Goal: Task Accomplishment & Management: Complete application form

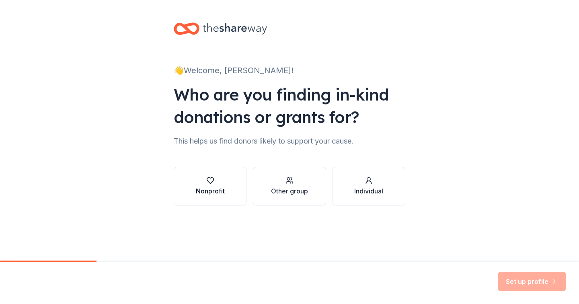
click at [208, 189] on div "Nonprofit" at bounding box center [210, 191] width 29 height 10
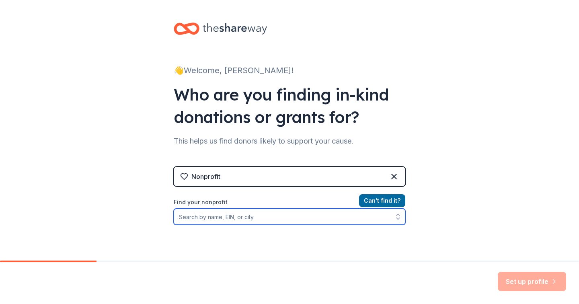
click at [256, 217] on input "Find your nonprofit" at bounding box center [290, 217] width 232 height 16
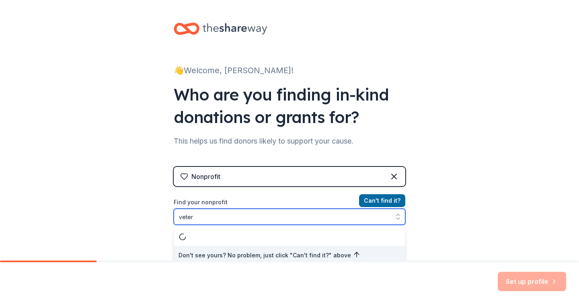
scroll to position [4, 0]
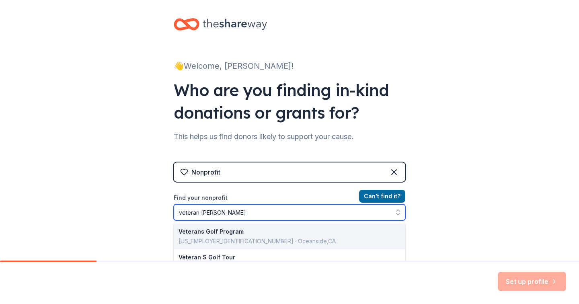
type input "veteran golers"
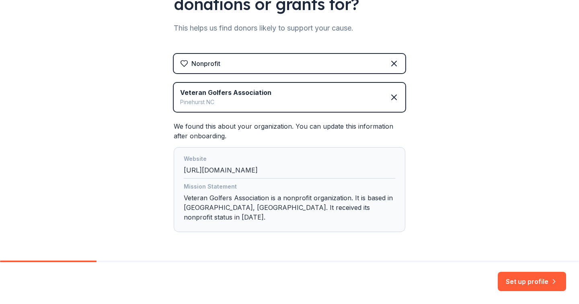
scroll to position [127, 0]
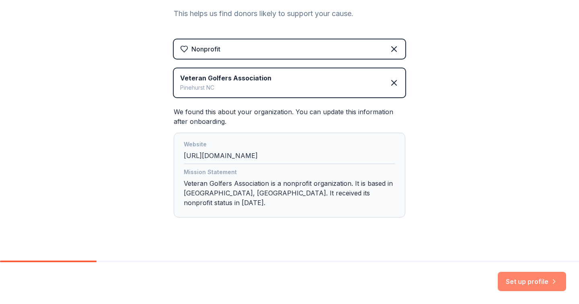
click at [538, 279] on button "Set up profile" at bounding box center [532, 281] width 68 height 19
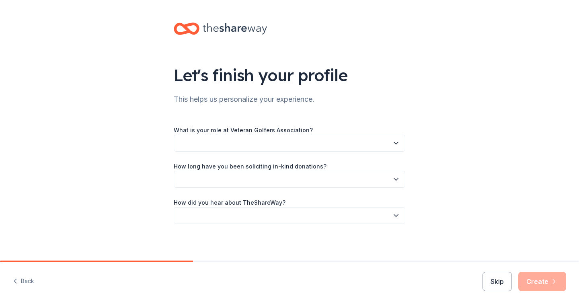
click at [282, 139] on button "button" at bounding box center [290, 143] width 232 height 17
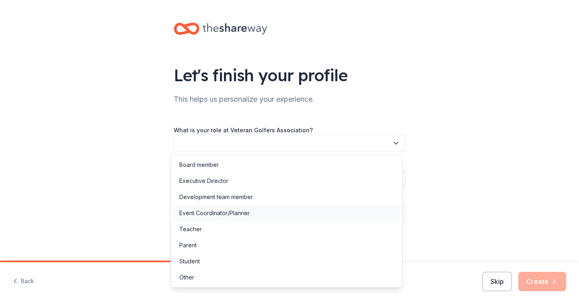
click at [220, 215] on div "Event Coordinator/Planner" at bounding box center [214, 213] width 70 height 10
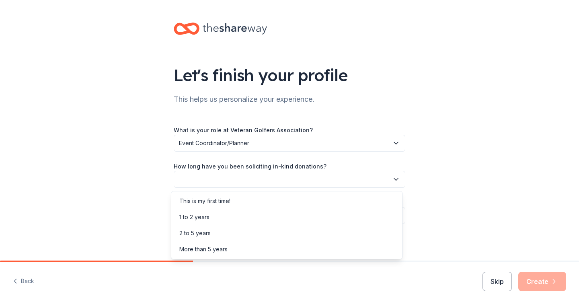
click at [247, 179] on button "button" at bounding box center [290, 179] width 232 height 17
click at [222, 229] on div "2 to 5 years" at bounding box center [287, 233] width 228 height 16
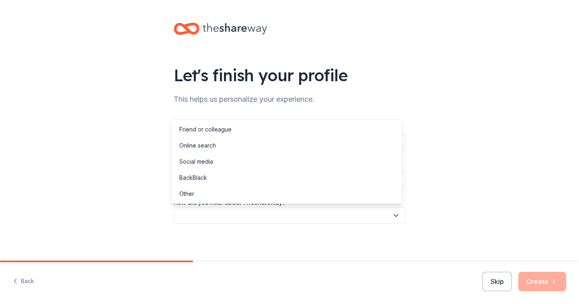
click at [215, 211] on button "button" at bounding box center [290, 215] width 232 height 17
click at [208, 150] on div "Online search" at bounding box center [287, 146] width 228 height 16
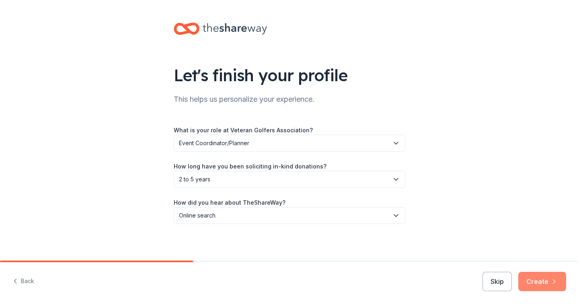
click at [538, 274] on button "Create" at bounding box center [542, 281] width 48 height 19
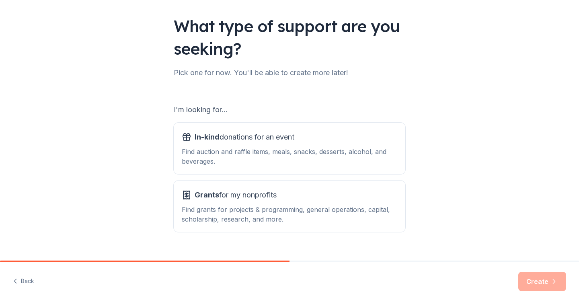
scroll to position [49, 0]
click at [271, 138] on span "In-kind donations for an event" at bounding box center [245, 136] width 100 height 13
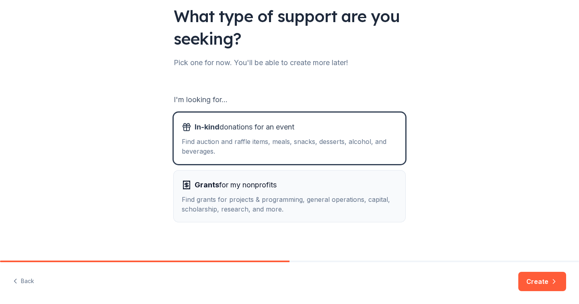
scroll to position [60, 0]
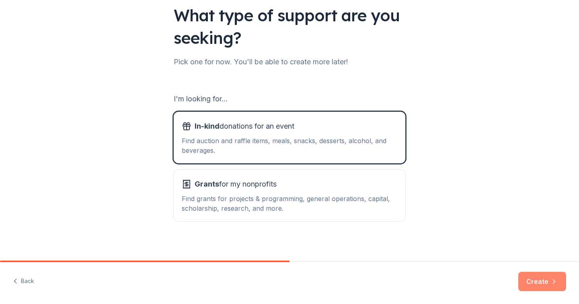
click at [546, 277] on button "Create" at bounding box center [542, 281] width 48 height 19
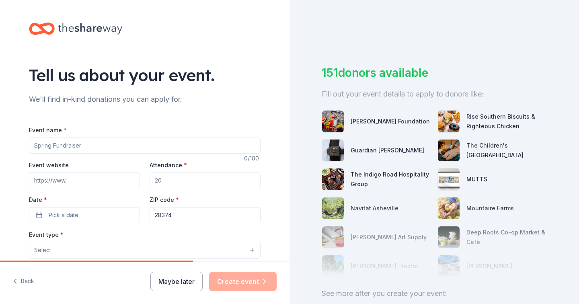
click at [118, 148] on input "Event name *" at bounding box center [145, 146] width 232 height 16
type input "VGA [US_STATE] Local Events"
click at [173, 182] on input "Attendance *" at bounding box center [205, 180] width 111 height 16
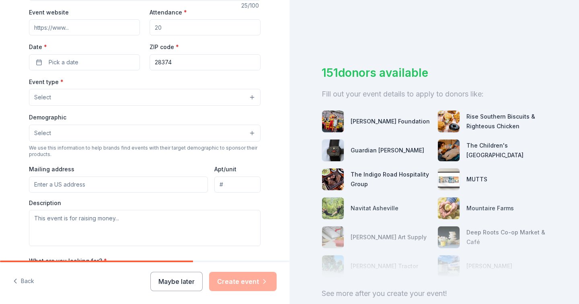
scroll to position [159, 0]
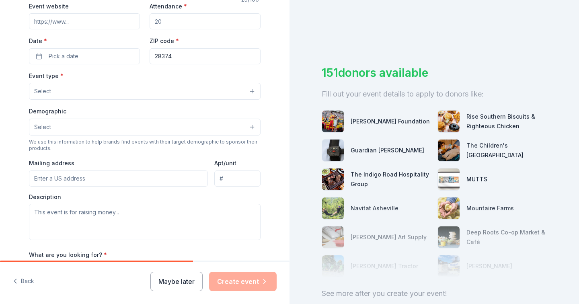
click at [110, 173] on input "Mailing address" at bounding box center [118, 178] width 179 height 16
type input "11310 Donner CT"
type input "20657"
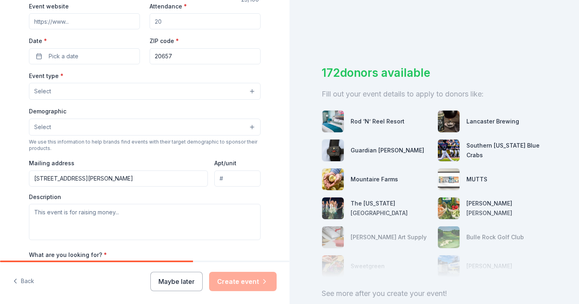
click at [117, 176] on input "11310 Donner CT" at bounding box center [118, 178] width 179 height 16
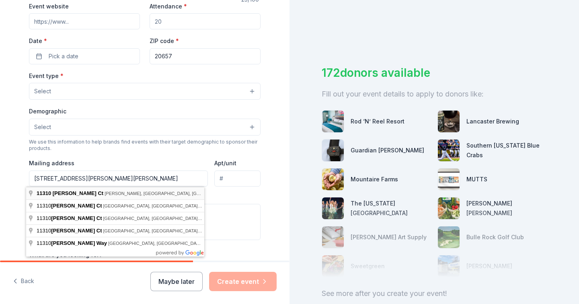
type input "11310 Donner Court, Lusby, MD, 20657"
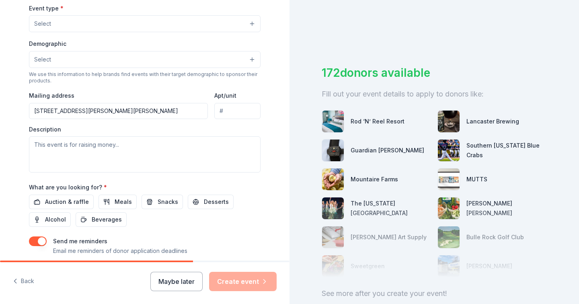
scroll to position [239, 0]
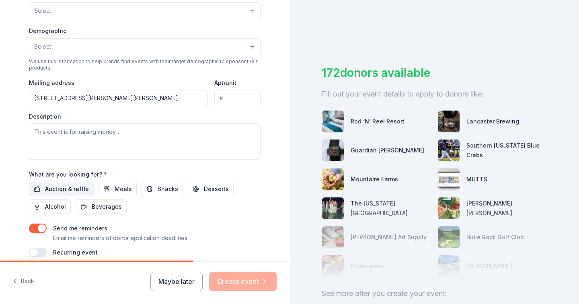
click at [70, 188] on span "Auction & raffle" at bounding box center [67, 189] width 44 height 10
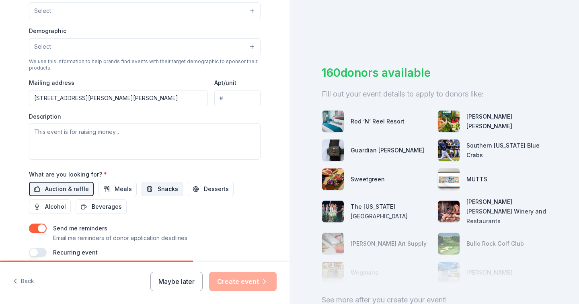
click at [158, 186] on span "Snacks" at bounding box center [168, 189] width 21 height 10
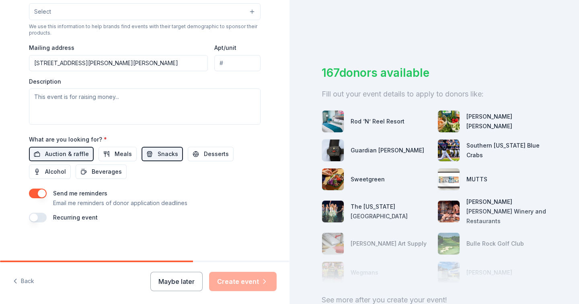
scroll to position [275, 0]
click at [40, 193] on button "button" at bounding box center [38, 193] width 18 height 10
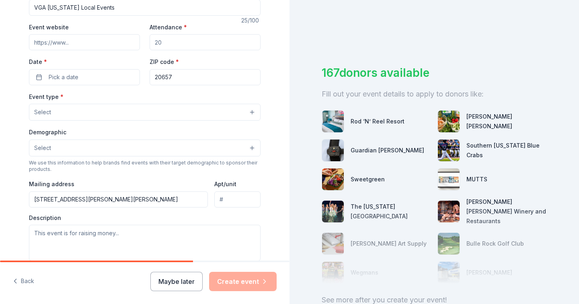
scroll to position [133, 0]
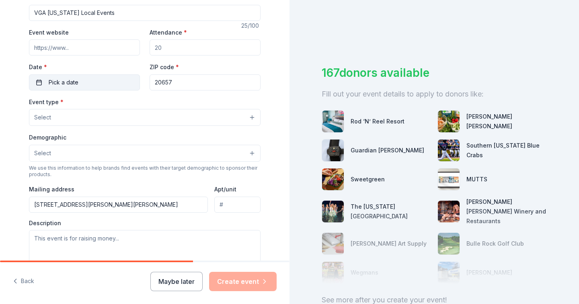
click at [53, 79] on span "Pick a date" at bounding box center [64, 83] width 30 height 10
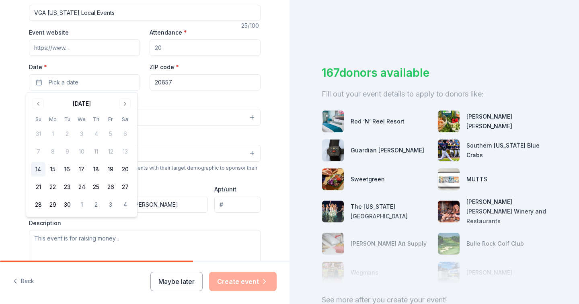
click at [36, 168] on button "14" at bounding box center [38, 169] width 14 height 14
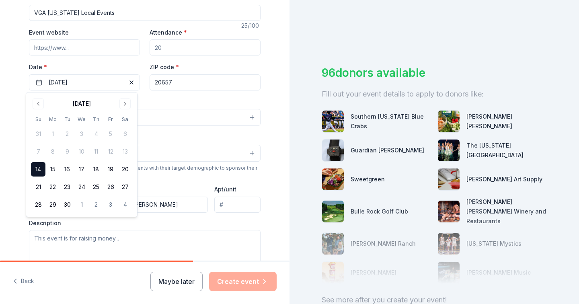
click at [167, 47] on input "Attendance *" at bounding box center [205, 47] width 111 height 16
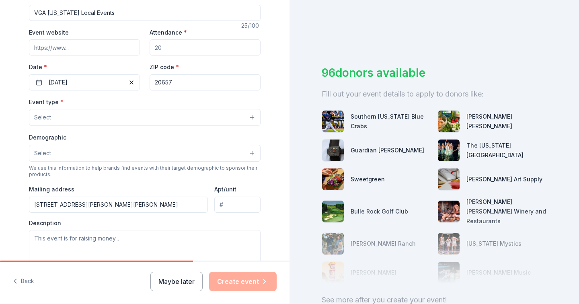
click at [167, 47] on input "Attendance *" at bounding box center [205, 47] width 111 height 16
click at [177, 47] on input "Attendance *" at bounding box center [205, 47] width 111 height 16
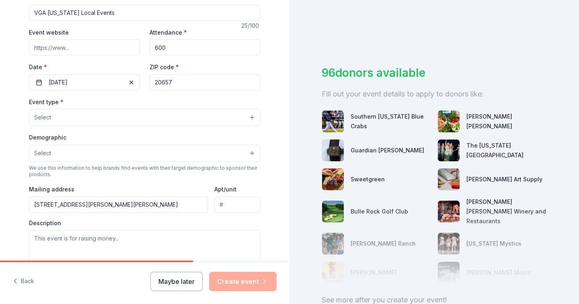
type input "600"
click at [98, 117] on button "Select" at bounding box center [145, 117] width 232 height 17
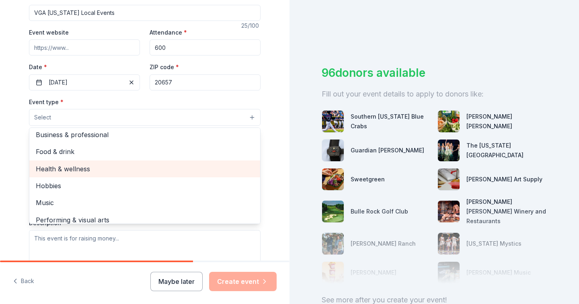
scroll to position [27, 0]
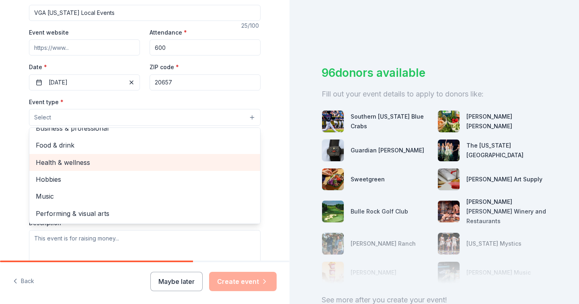
click at [86, 159] on span "Health & wellness" at bounding box center [145, 162] width 218 height 10
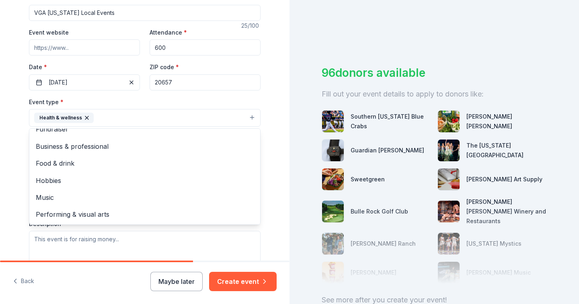
click at [16, 177] on div "Tell us about your event. We'll find in-kind donations you can apply for. Event…" at bounding box center [144, 135] width 257 height 536
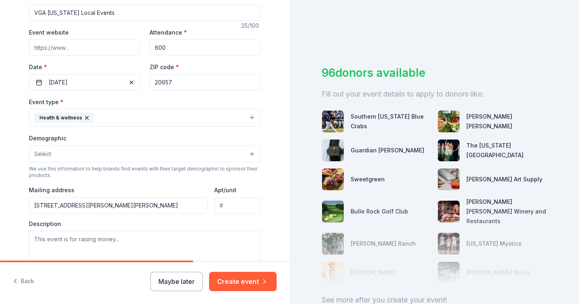
click at [59, 158] on button "Select" at bounding box center [145, 154] width 232 height 17
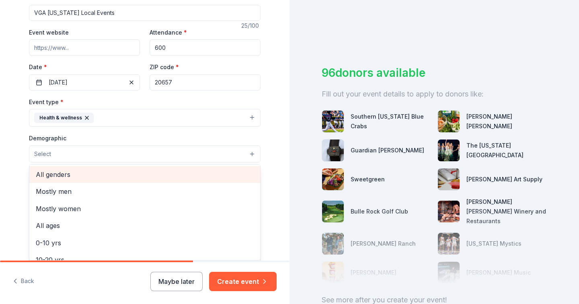
click at [67, 171] on span "All genders" at bounding box center [145, 174] width 218 height 10
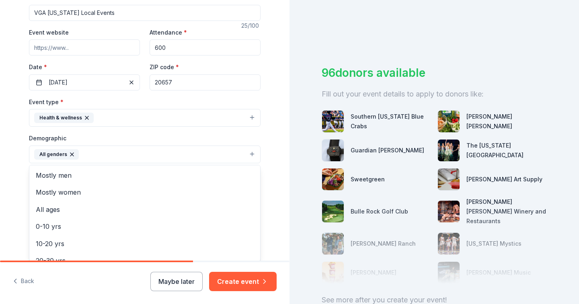
click at [12, 175] on div "Tell us about your event. We'll find in-kind donations you can apply for. Event…" at bounding box center [144, 135] width 289 height 537
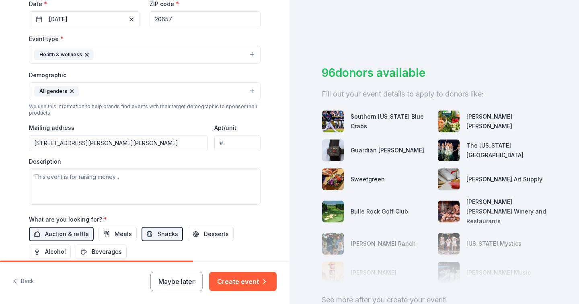
scroll to position [201, 0]
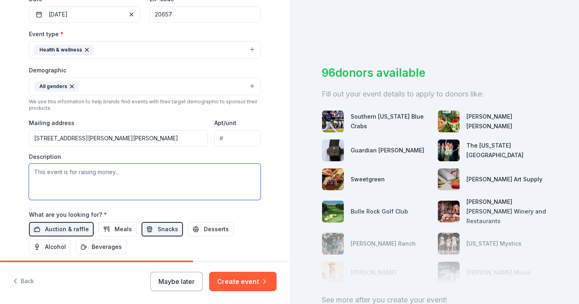
click at [71, 177] on textarea at bounding box center [145, 182] width 232 height 36
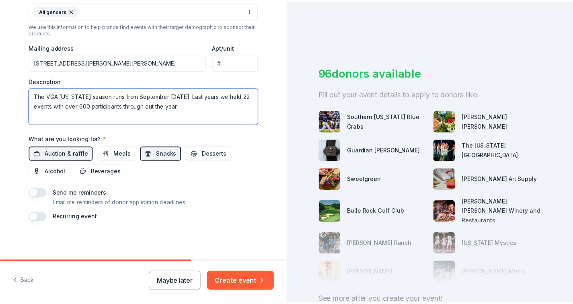
scroll to position [0, 0]
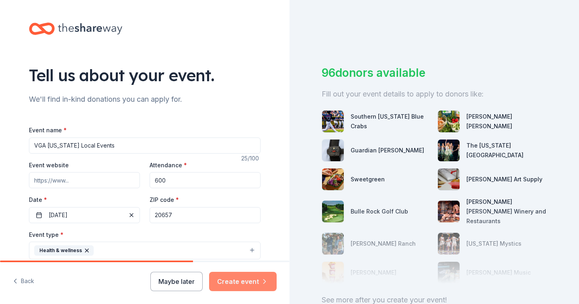
type textarea "The VGA [US_STATE] season runs from September [DATE]. Last years we held 22 eve…"
click at [255, 279] on button "Create event" at bounding box center [243, 281] width 68 height 19
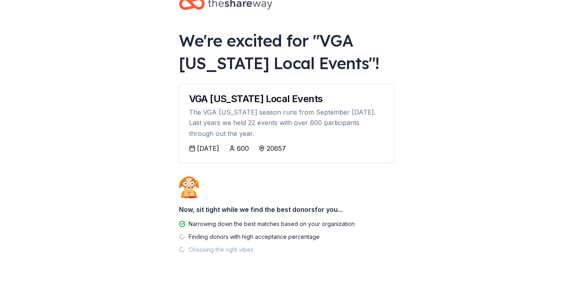
scroll to position [25, 0]
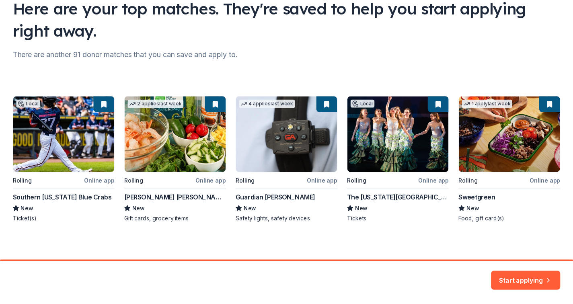
scroll to position [70, 0]
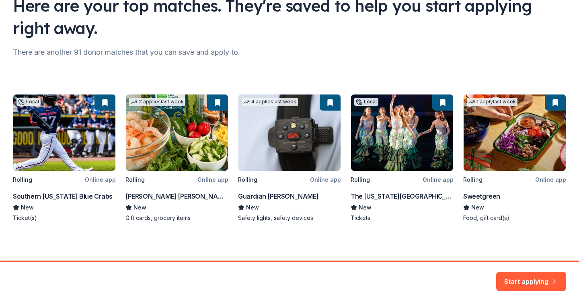
click at [319, 181] on div "Local Rolling Online app Southern Maryland Blue Crabs New Ticket(s) 2 applies l…" at bounding box center [289, 158] width 553 height 128
click at [543, 273] on button "Start applying" at bounding box center [531, 276] width 70 height 19
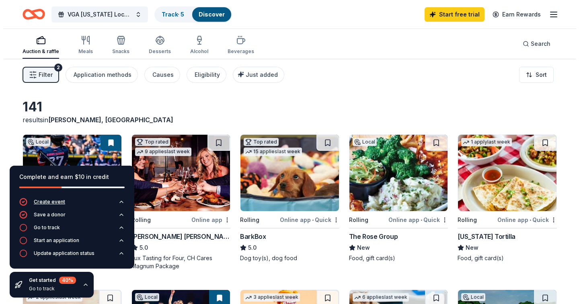
scroll to position [2, 0]
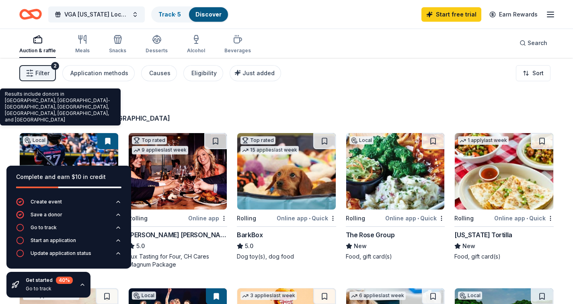
click at [60, 117] on span "Lusby, MD" at bounding box center [107, 118] width 125 height 8
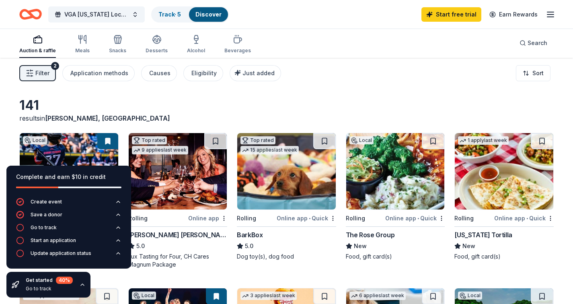
click at [43, 68] on span "Filter" at bounding box center [42, 73] width 14 height 10
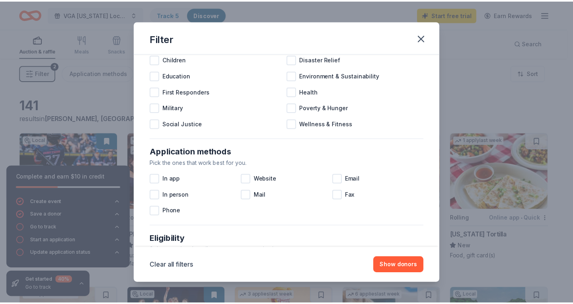
scroll to position [0, 0]
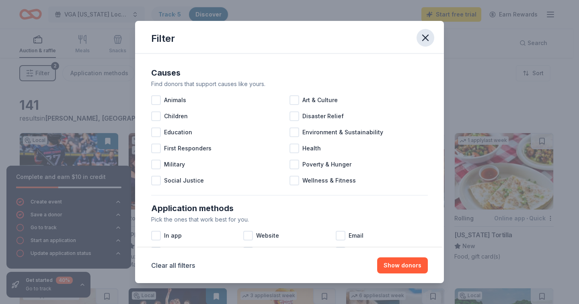
click at [428, 35] on icon "button" at bounding box center [426, 38] width 6 height 6
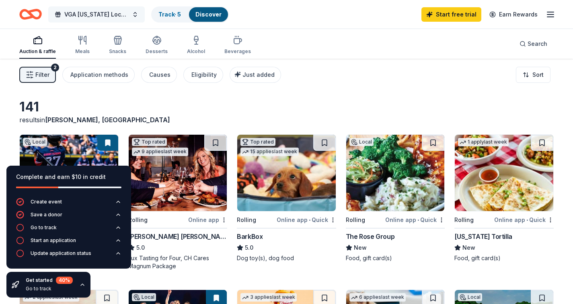
click at [135, 16] on button "VGA [US_STATE] Local Events" at bounding box center [96, 14] width 96 height 16
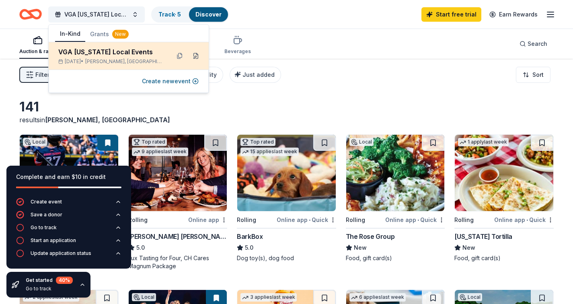
click at [194, 55] on button at bounding box center [195, 55] width 13 height 13
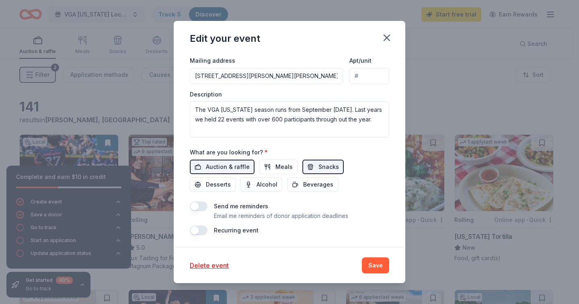
scroll to position [241, 0]
click at [308, 78] on input "11310 Donner Court, Lusby, MD, 20657" at bounding box center [266, 76] width 153 height 16
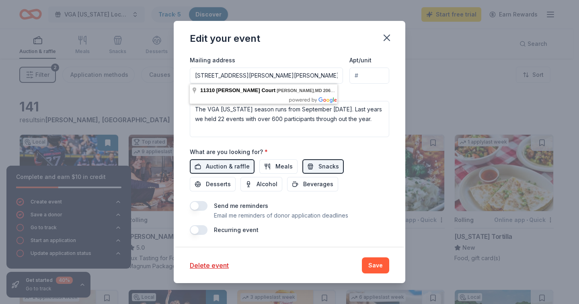
click at [308, 78] on input "11310 Donner Court, Lusby, MD, 20657" at bounding box center [266, 76] width 153 height 16
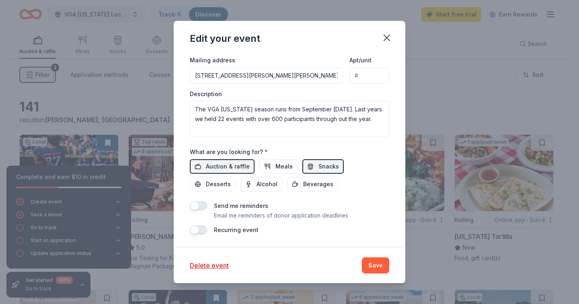
click at [377, 146] on div "Event name * VGA Delaware Local Events 25 /100 Event website Attendance * 600 D…" at bounding box center [289, 48] width 199 height 373
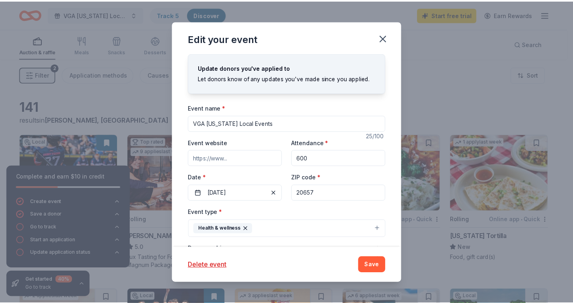
scroll to position [2, 0]
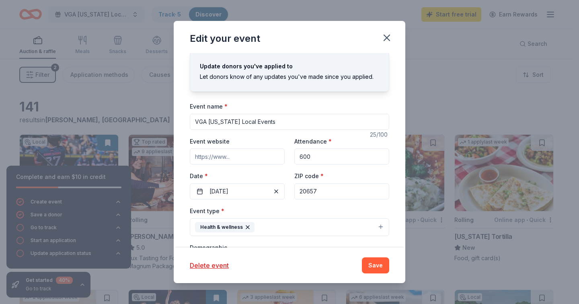
click at [323, 188] on input "20657" at bounding box center [341, 191] width 95 height 16
type input "19701"
click at [379, 267] on button "Save" at bounding box center [375, 265] width 27 height 16
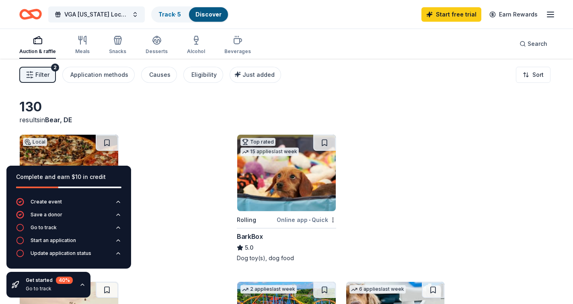
scroll to position [53, 0]
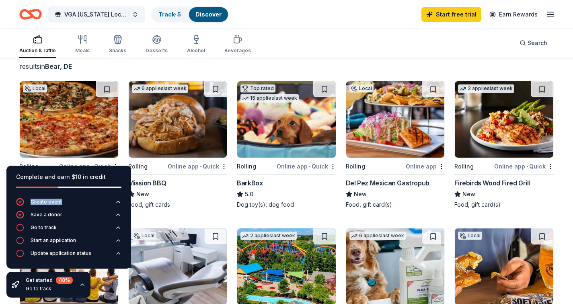
drag, startPoint x: 103, startPoint y: 175, endPoint x: 93, endPoint y: 200, distance: 26.6
click at [94, 200] on div "Complete and earn $10 in credit Create event Save a donor Go to track Start an …" at bounding box center [68, 217] width 125 height 103
click at [84, 283] on icon "button" at bounding box center [82, 284] width 6 height 6
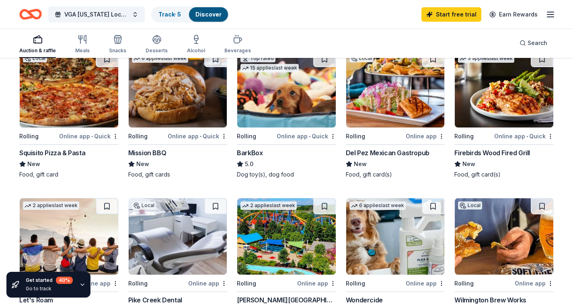
scroll to position [218, 0]
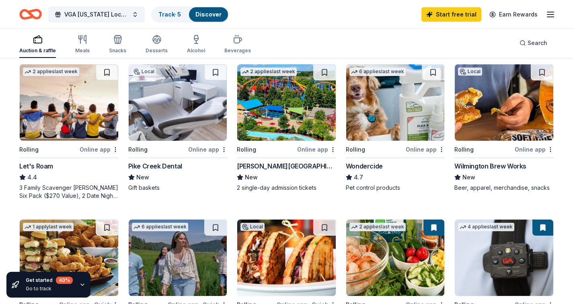
click at [528, 149] on div "Online app" at bounding box center [534, 149] width 39 height 10
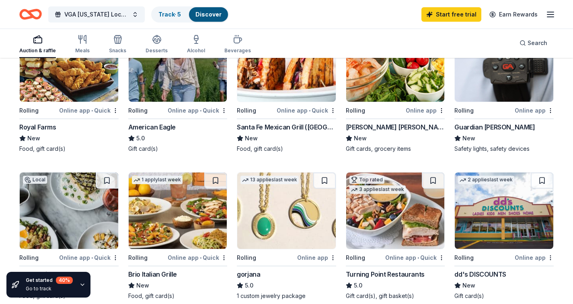
scroll to position [401, 0]
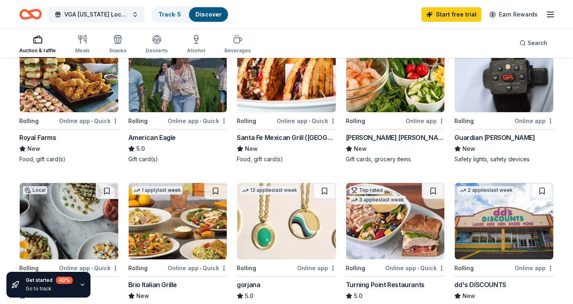
click at [491, 134] on div "Guardian [PERSON_NAME]" at bounding box center [494, 138] width 80 height 10
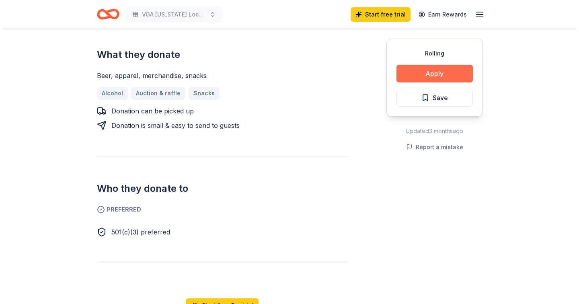
scroll to position [320, 0]
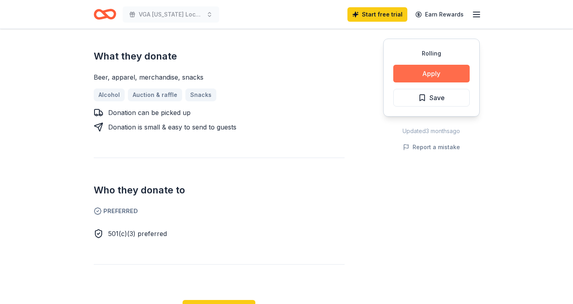
click at [432, 77] on button "Apply" at bounding box center [431, 74] width 76 height 18
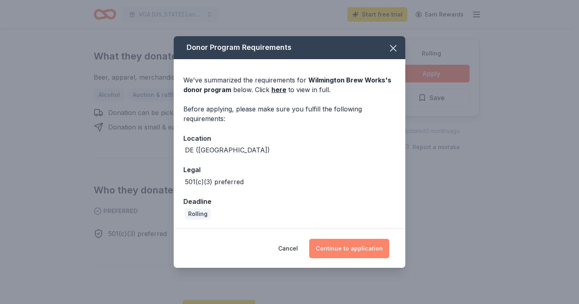
click at [365, 244] on button "Continue to application" at bounding box center [349, 248] width 80 height 19
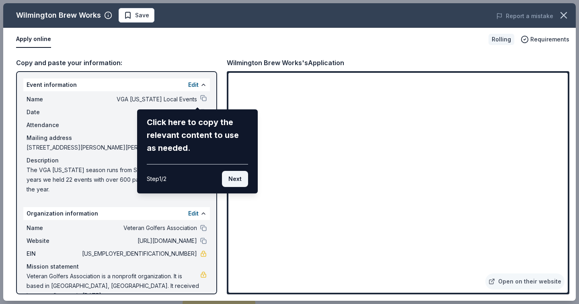
click at [237, 180] on button "Next" at bounding box center [235, 179] width 26 height 16
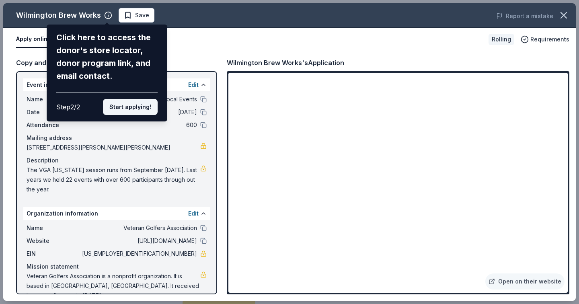
click at [131, 107] on button "Start applying!" at bounding box center [130, 107] width 55 height 16
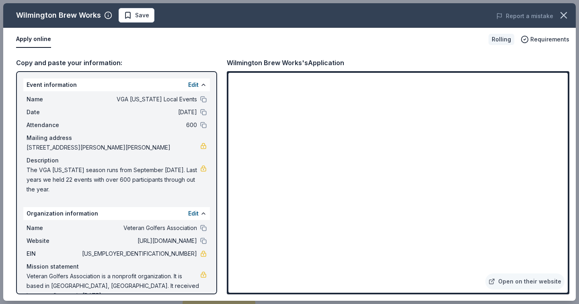
scroll to position [7, 0]
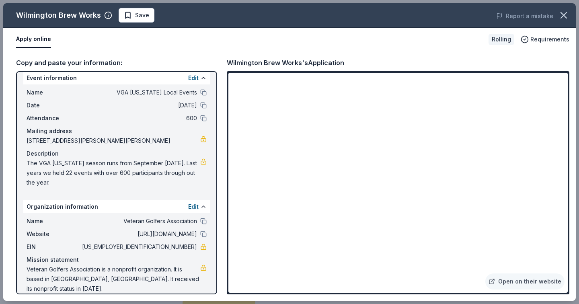
drag, startPoint x: 92, startPoint y: 183, endPoint x: 37, endPoint y: 169, distance: 56.8
click at [41, 169] on span "The VGA [US_STATE] season runs from September [DATE]. Last years we held 22 eve…" at bounding box center [114, 172] width 174 height 29
drag, startPoint x: 27, startPoint y: 162, endPoint x: 98, endPoint y: 189, distance: 75.9
click at [98, 189] on div "Name VGA Delaware Local Events Date 09/14/25 Attendance 600 Mailing address 113…" at bounding box center [116, 137] width 187 height 106
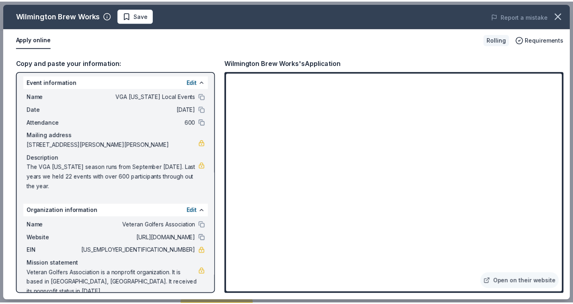
scroll to position [0, 0]
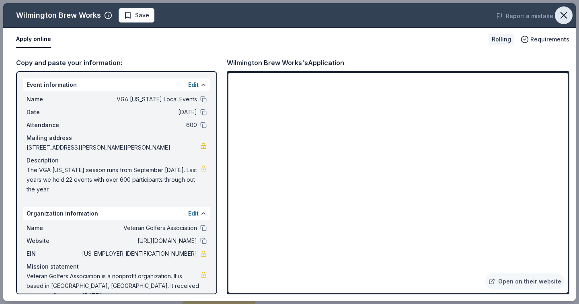
click at [566, 10] on icon "button" at bounding box center [563, 15] width 11 height 11
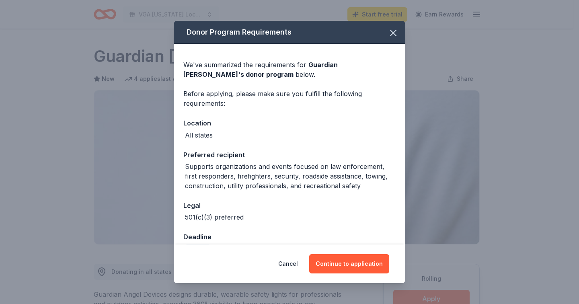
scroll to position [182, 0]
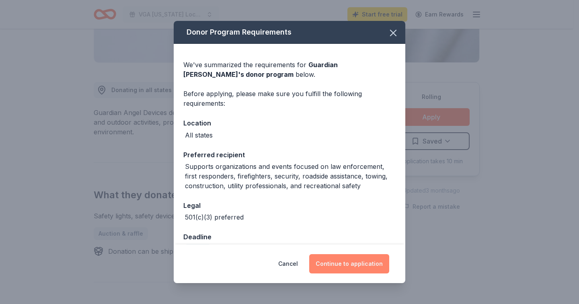
click at [357, 263] on button "Continue to application" at bounding box center [349, 263] width 80 height 19
